Goal: Task Accomplishment & Management: Manage account settings

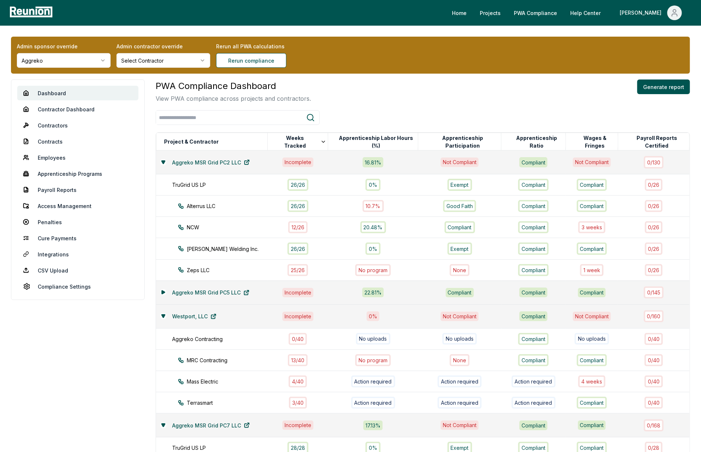
click at [389, 94] on div "PWA Compliance Dashboard View PWA compliance across projects and contractors. G…" at bounding box center [423, 90] width 534 height 23
click at [94, 61] on html "Please visit us on your desktop We're working on making our marketplace mobile-…" at bounding box center [350, 345] width 701 height 690
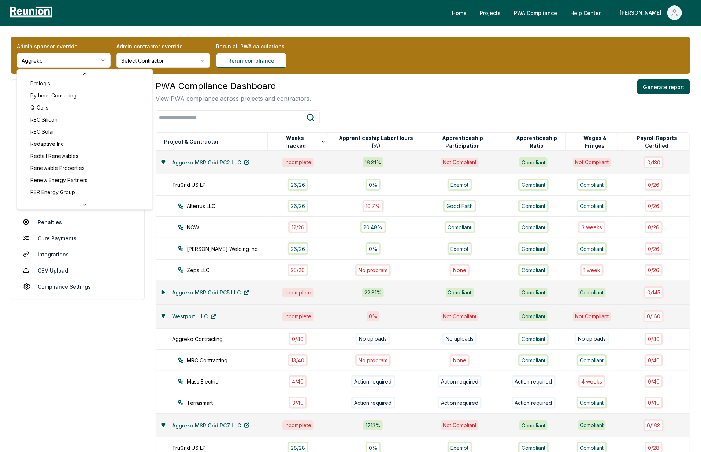
scroll to position [2552, 0]
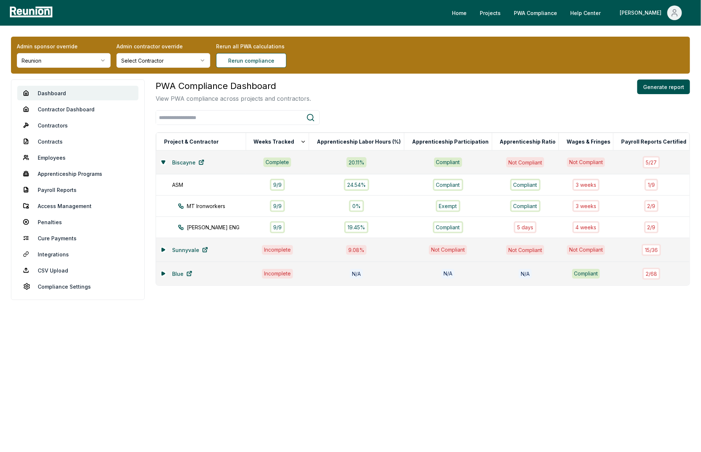
click at [300, 342] on div "PWA Compliance Dashboard View PWA compliance across projects and contractors. G…" at bounding box center [423, 211] width 534 height 265
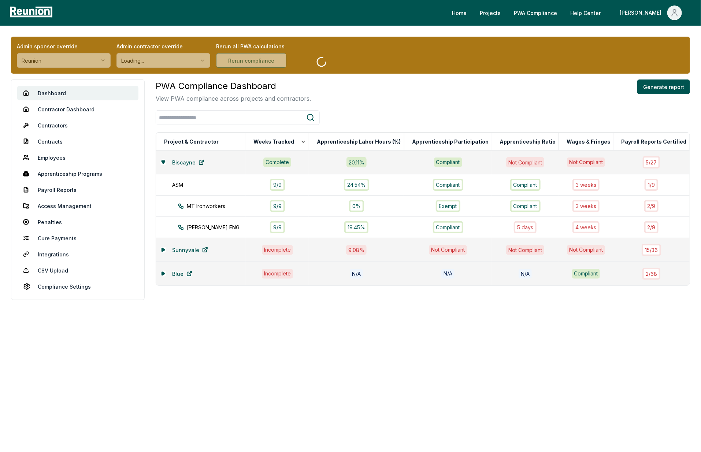
click at [367, 104] on div "PWA Compliance Dashboard View PWA compliance across projects and contractors. G…" at bounding box center [423, 182] width 534 height 206
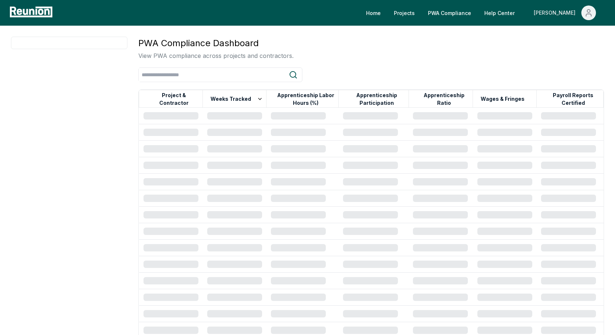
click at [590, 15] on icon "Main" at bounding box center [588, 12] width 9 height 9
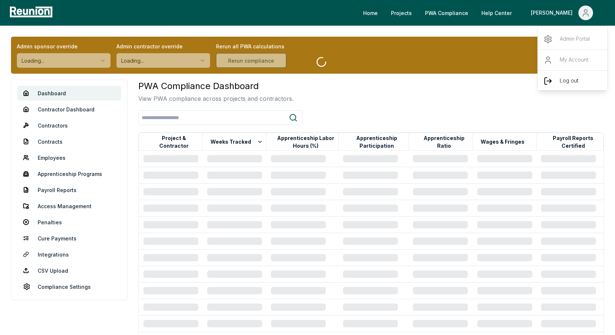
click at [558, 77] on div "Log out" at bounding box center [573, 80] width 70 height 21
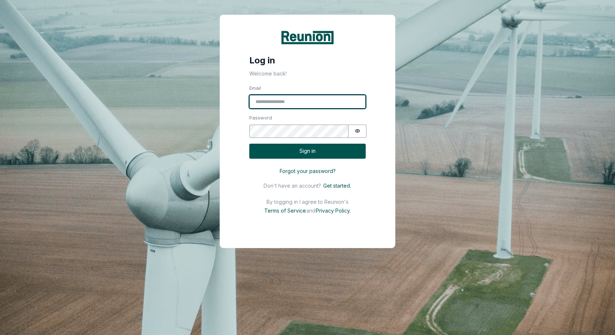
click at [322, 101] on input "Email" at bounding box center [307, 102] width 116 height 14
type input "*"
type input "**********"
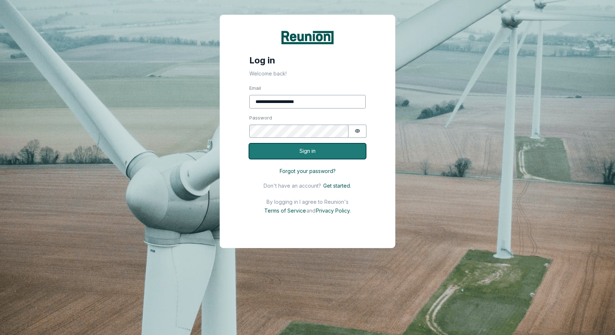
click at [322, 153] on button "Sign in" at bounding box center [307, 151] width 116 height 15
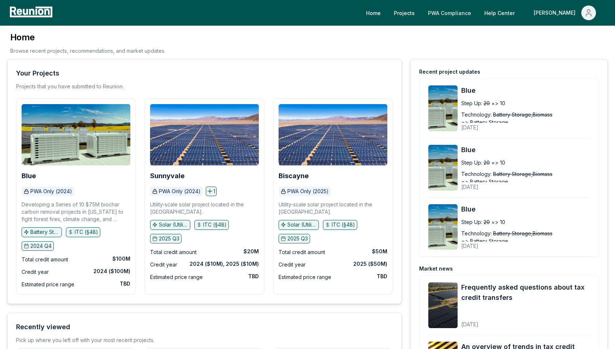
click at [477, 14] on link "PWA Compliance" at bounding box center [449, 12] width 55 height 15
